Goal: Information Seeking & Learning: Check status

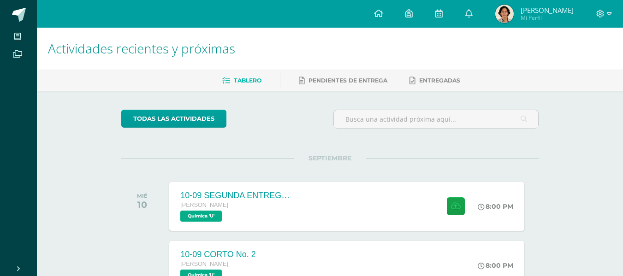
scroll to position [51, 0]
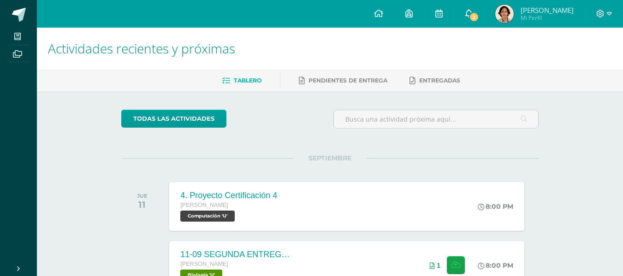
click at [474, 12] on link "2" at bounding box center [469, 14] width 30 height 28
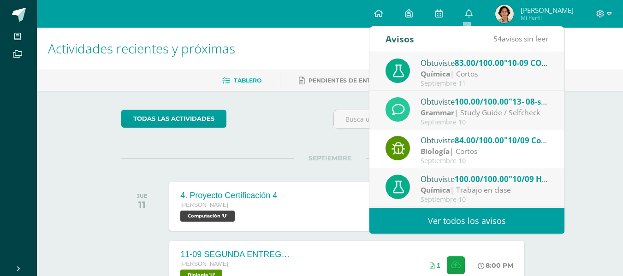
click at [488, 73] on div "Química | Cortos" at bounding box center [485, 74] width 128 height 11
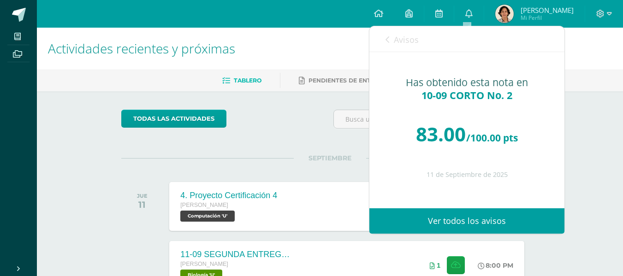
click at [407, 48] on link "Avisos" at bounding box center [402, 39] width 33 height 26
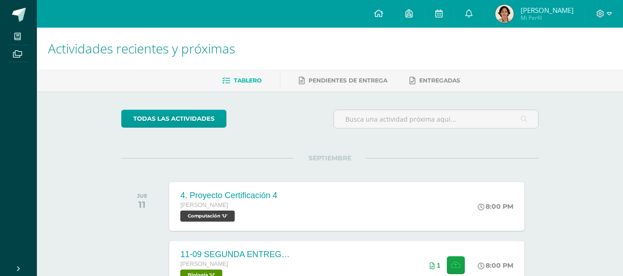
click at [487, 23] on link "Francisco Alejandro Mi Perfil" at bounding box center [534, 14] width 101 height 28
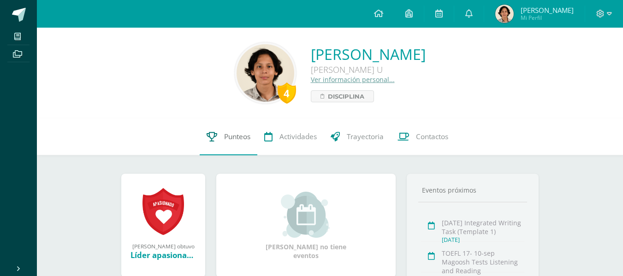
click at [217, 134] on link "Punteos" at bounding box center [229, 137] width 58 height 37
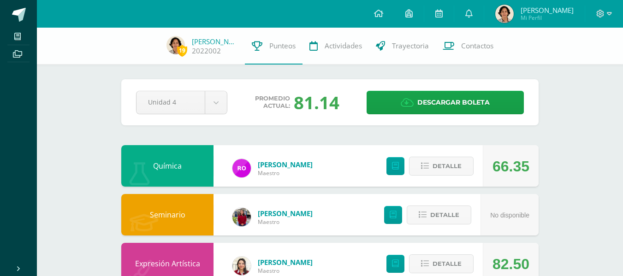
scroll to position [21, 0]
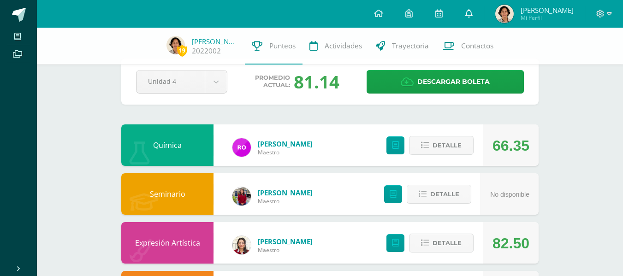
click at [465, 10] on icon at bounding box center [468, 13] width 7 height 8
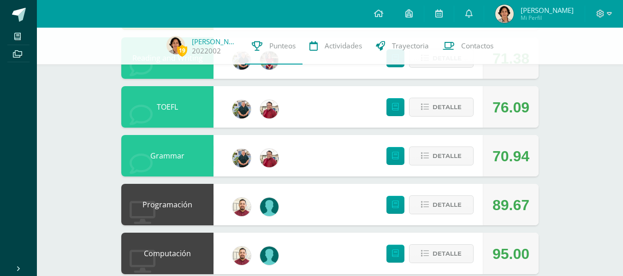
scroll to position [547, 0]
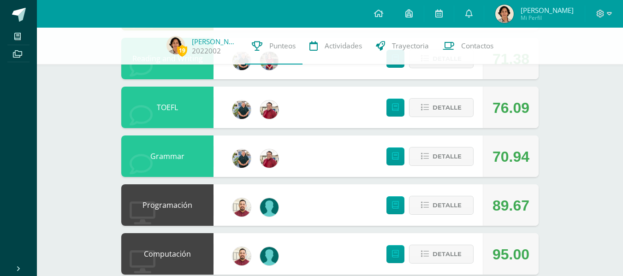
click at [421, 118] on div "Detalle" at bounding box center [428, 108] width 110 height 42
click at [421, 117] on button "Detalle" at bounding box center [441, 107] width 65 height 19
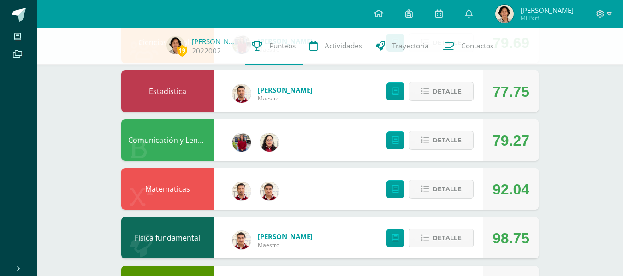
scroll to position [296, 0]
